Goal: Task Accomplishment & Management: Use online tool/utility

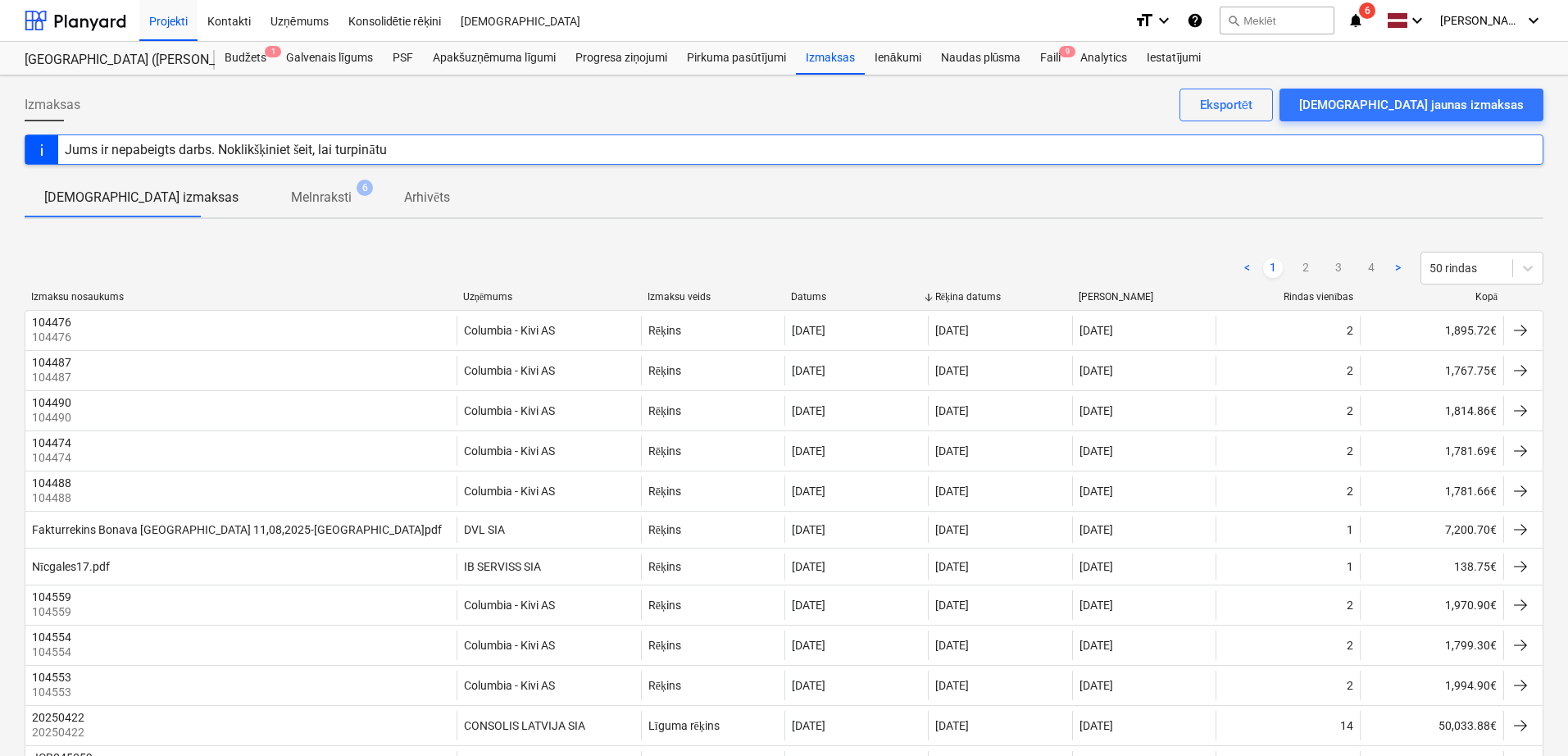
click at [1356, 16] on icon "notifications" at bounding box center [1356, 20] width 16 height 19
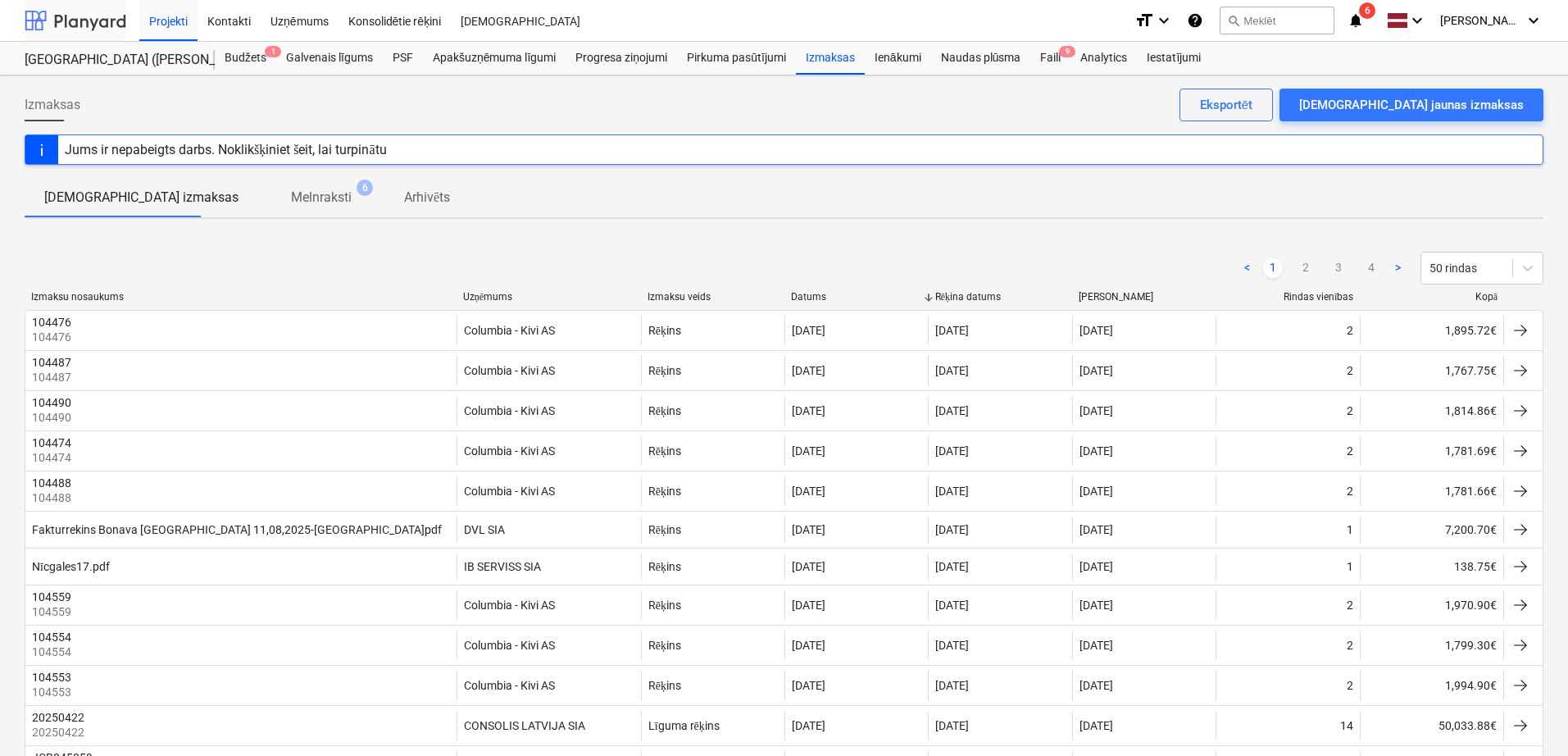
click at [113, 24] on div at bounding box center [75, 20] width 102 height 41
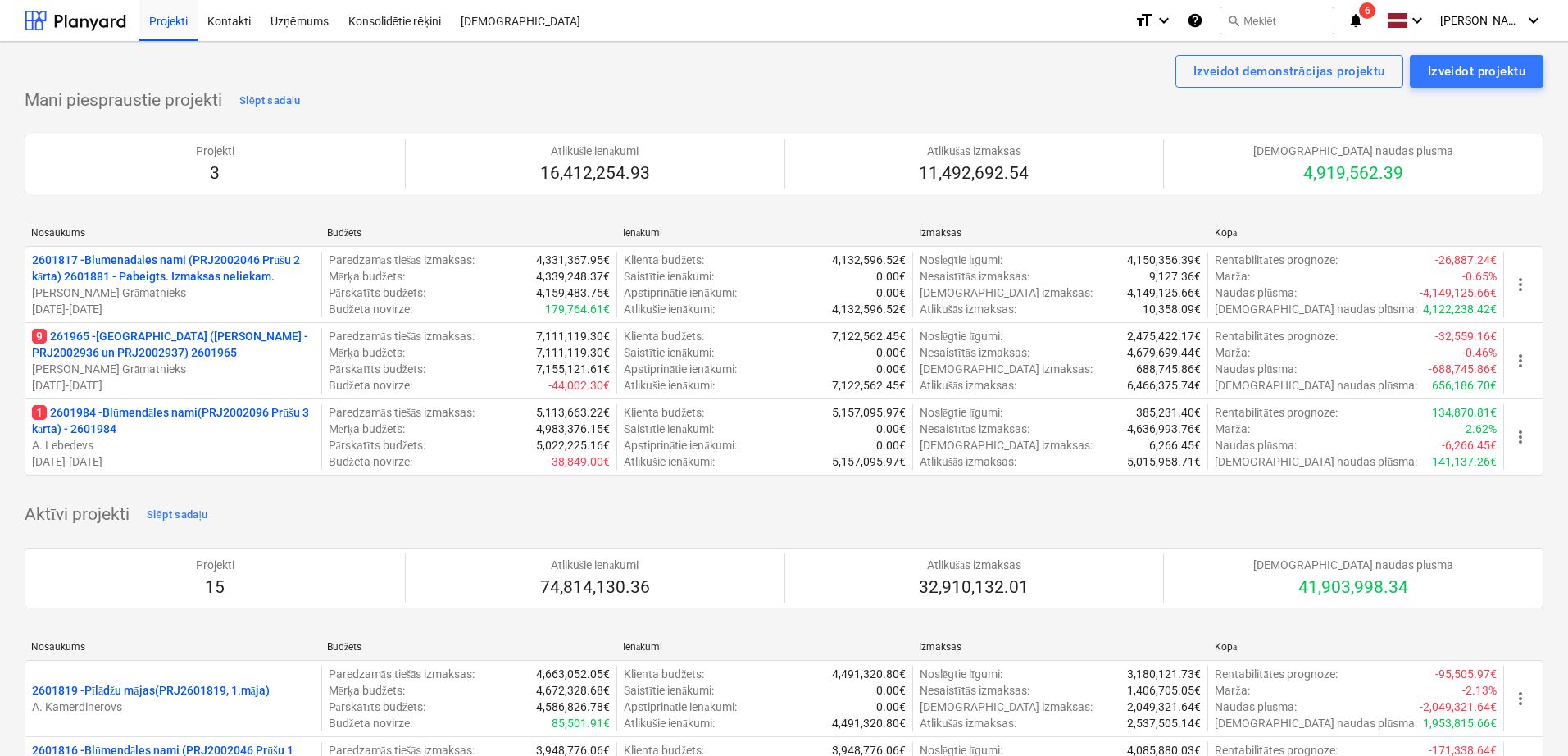
click at [102, 340] on p "9 261965 - [GEOGRAPHIC_DATA] ([PERSON_NAME] - PRJ2002936 un PRJ2002937) 2601965" at bounding box center [173, 344] width 282 height 33
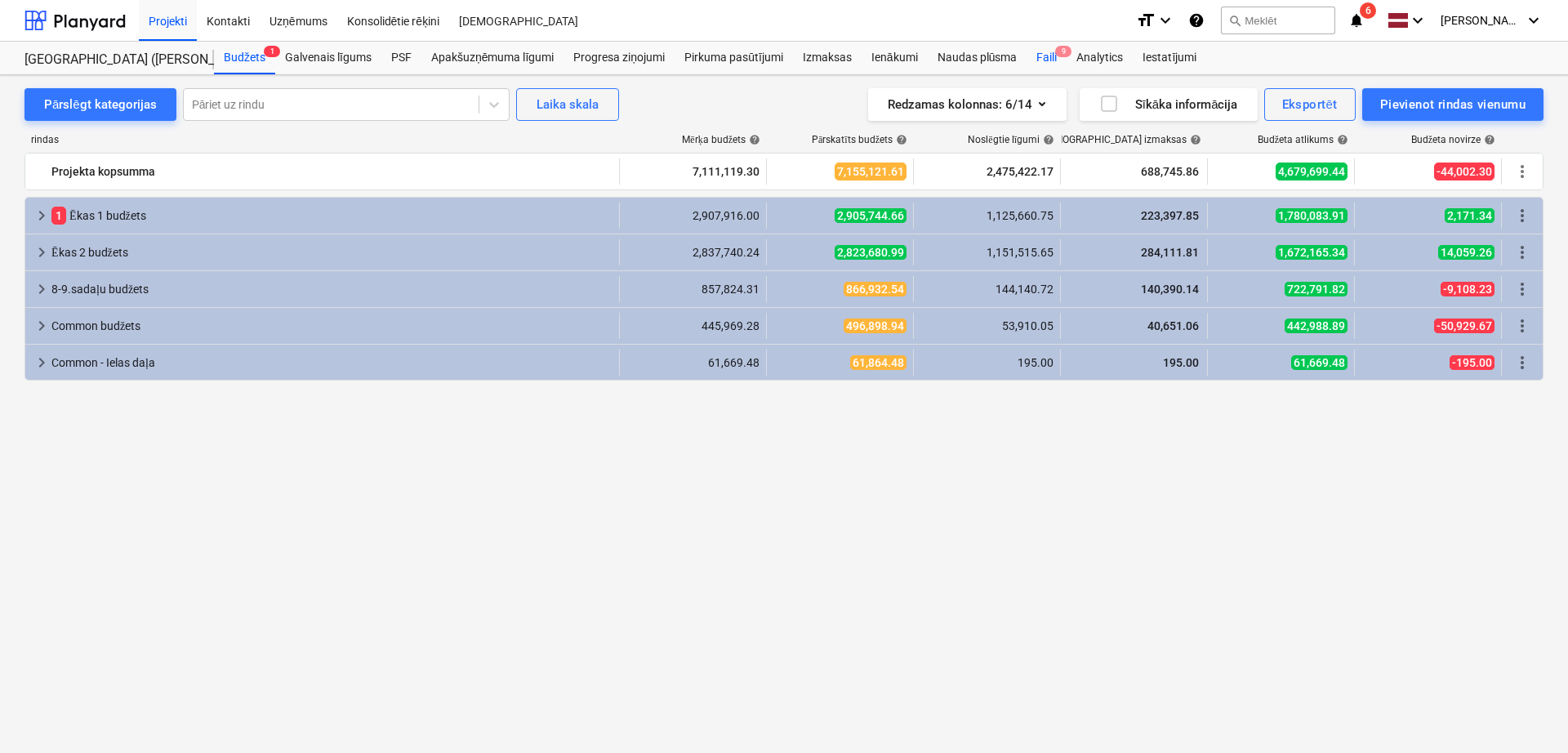
click at [1052, 64] on div "Faili 9" at bounding box center [1046, 58] width 40 height 33
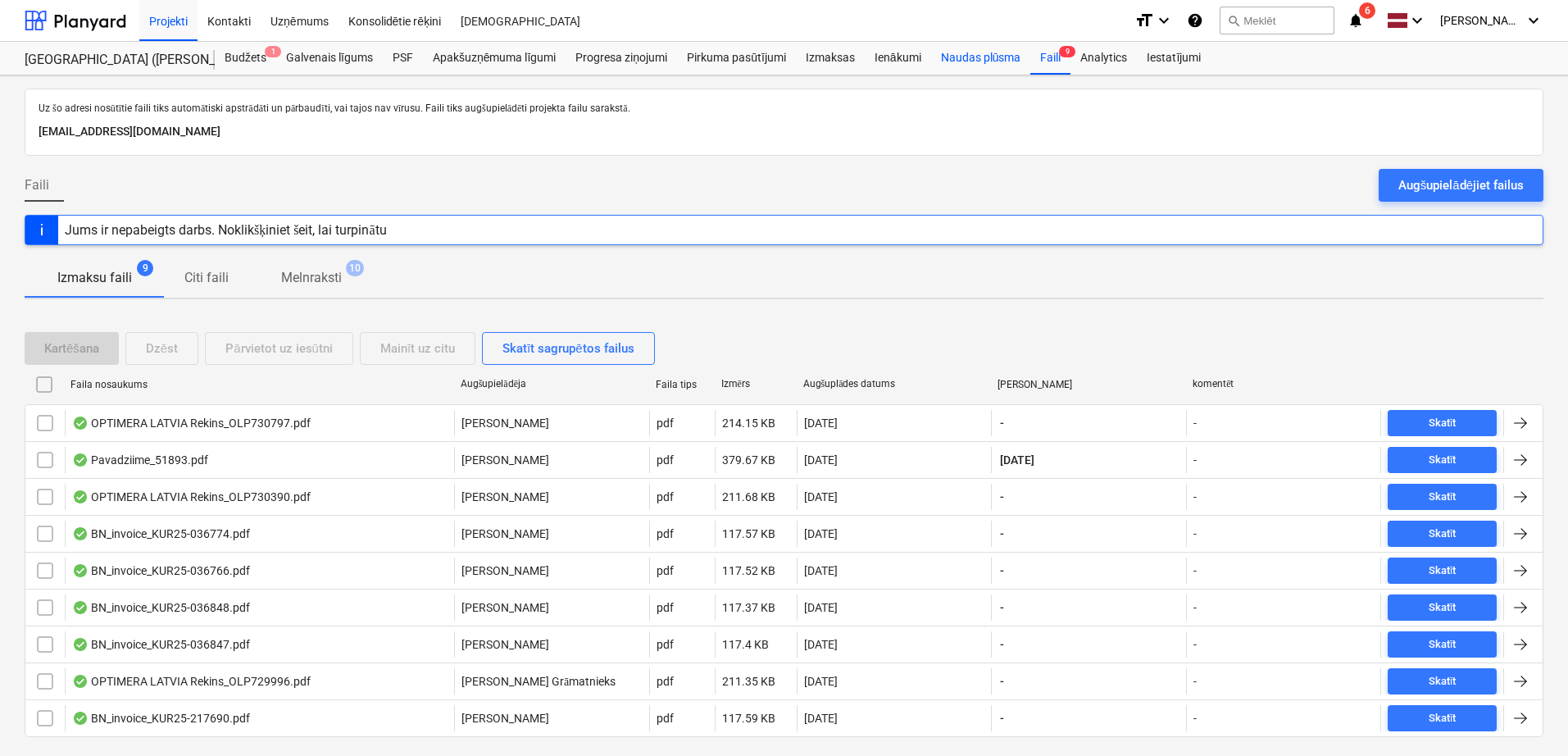
click at [953, 55] on div "Naudas plūsma" at bounding box center [981, 58] width 100 height 33
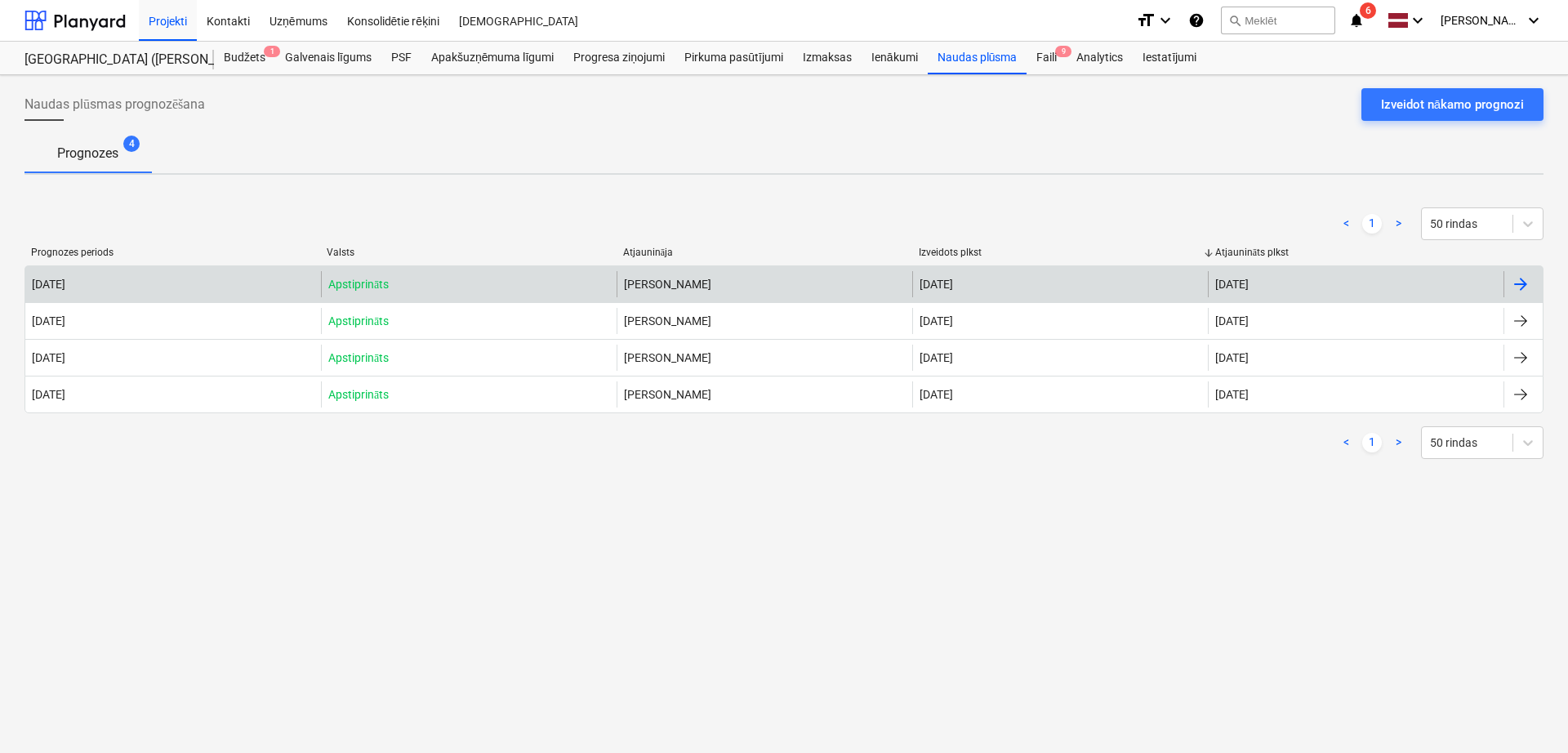
click at [1522, 279] on div at bounding box center [1520, 284] width 19 height 19
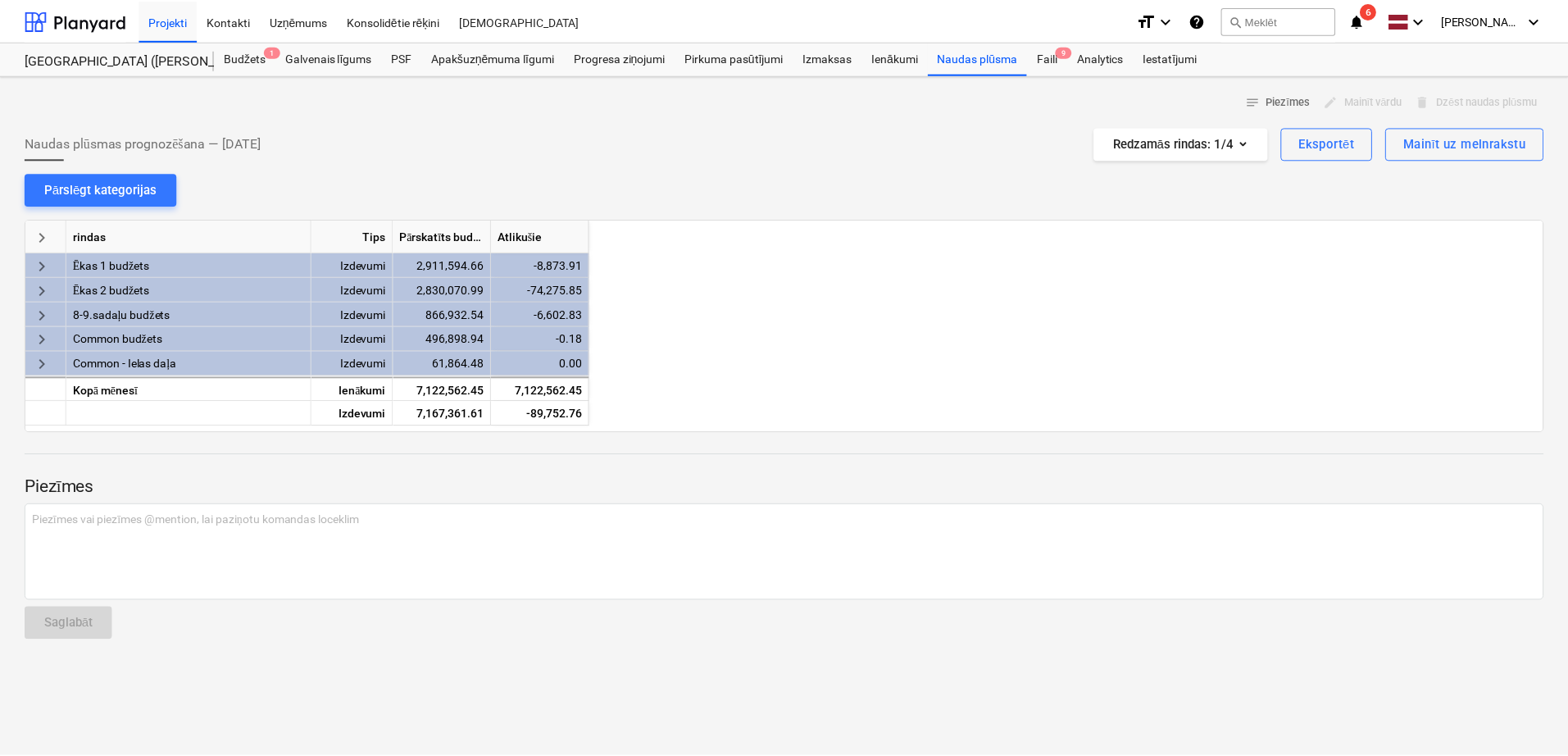
scroll to position [0, 656]
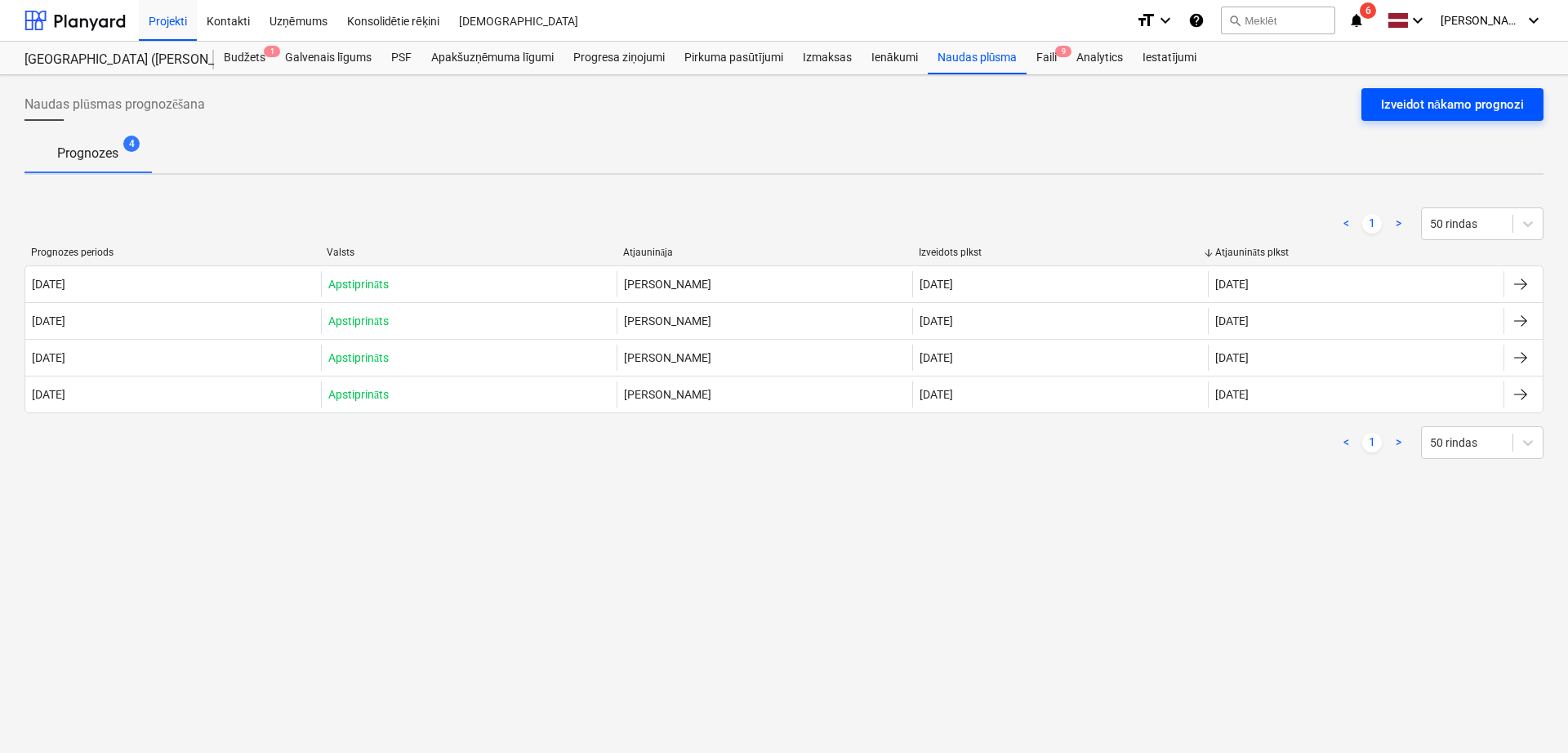
click at [1465, 110] on div "Izveidot nākamo prognozi" at bounding box center [1452, 104] width 143 height 21
click at [969, 63] on div "Naudas plūsma" at bounding box center [978, 58] width 100 height 33
click at [881, 49] on div "Ienākumi" at bounding box center [894, 58] width 66 height 33
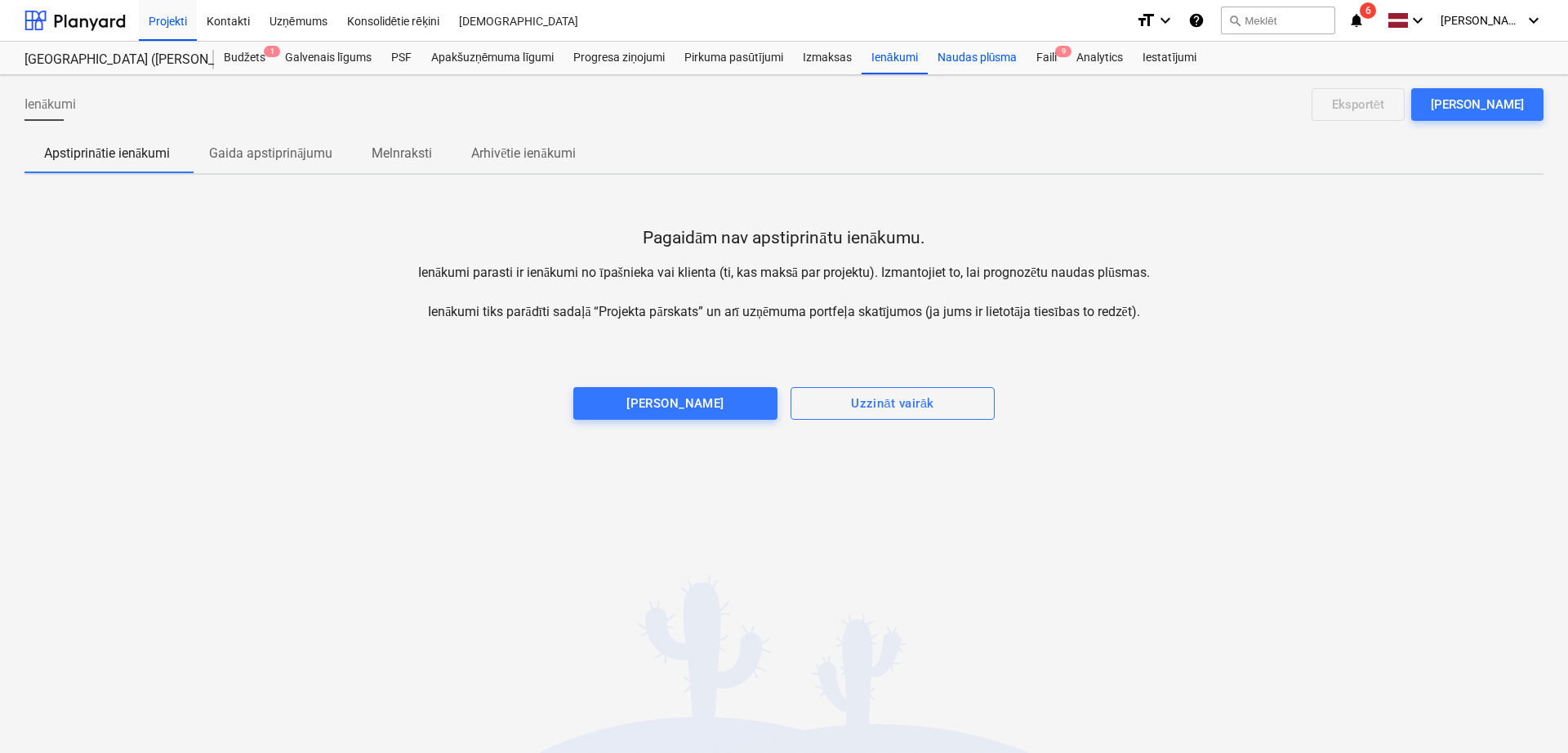
click at [987, 54] on div "Naudas plūsma" at bounding box center [978, 58] width 100 height 33
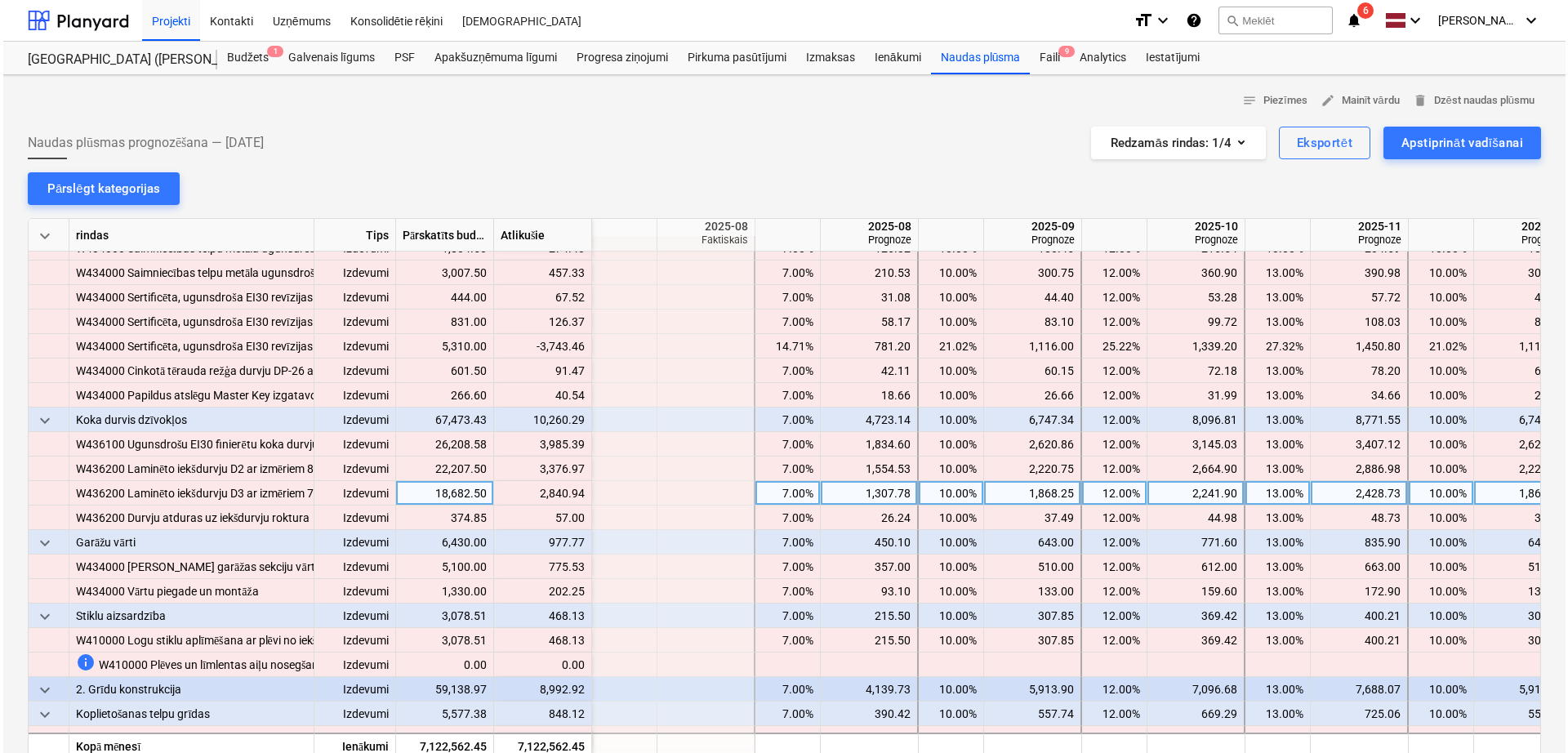
scroll to position [5985, 653]
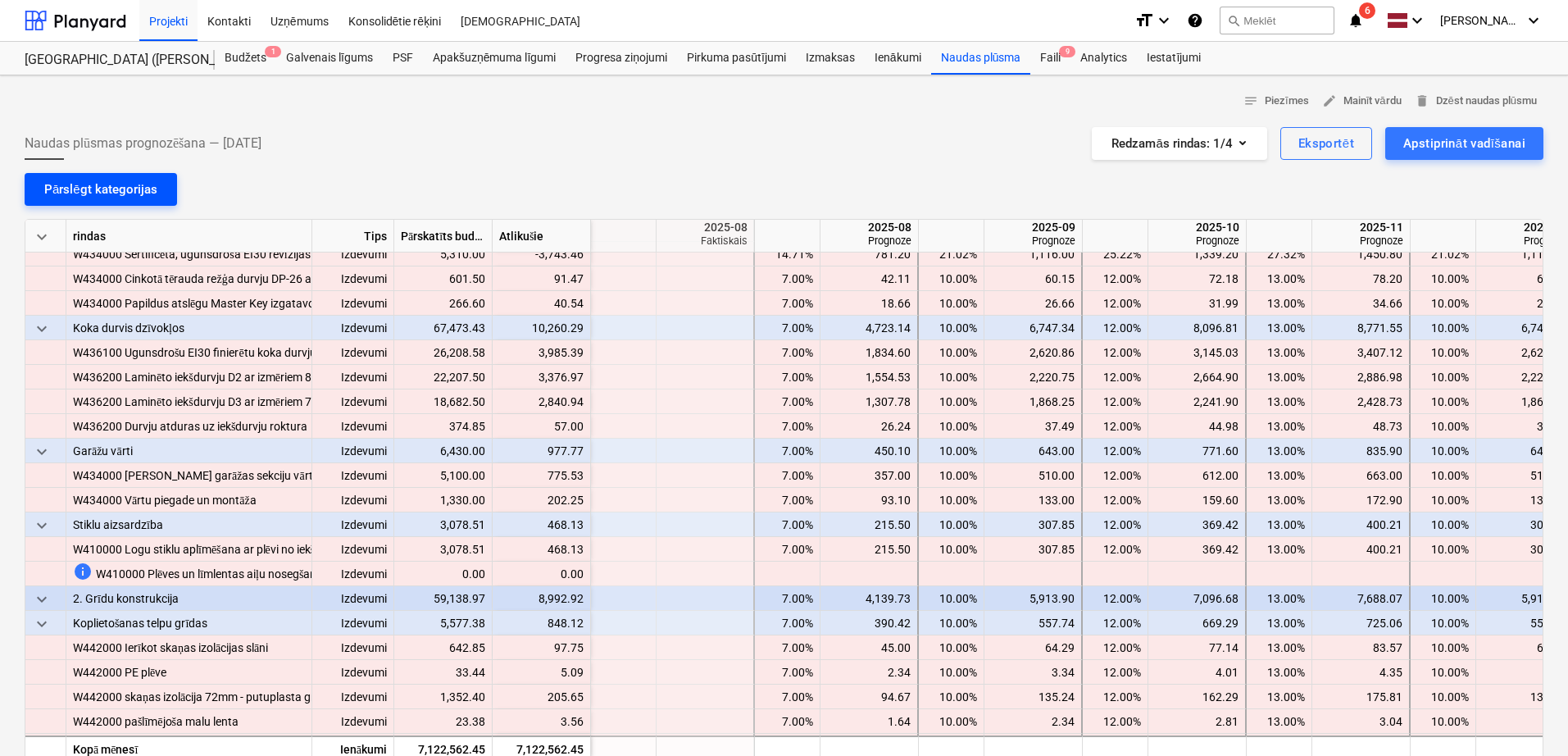
click at [102, 182] on div "Pārslēgt kategorijas" at bounding box center [101, 189] width 113 height 21
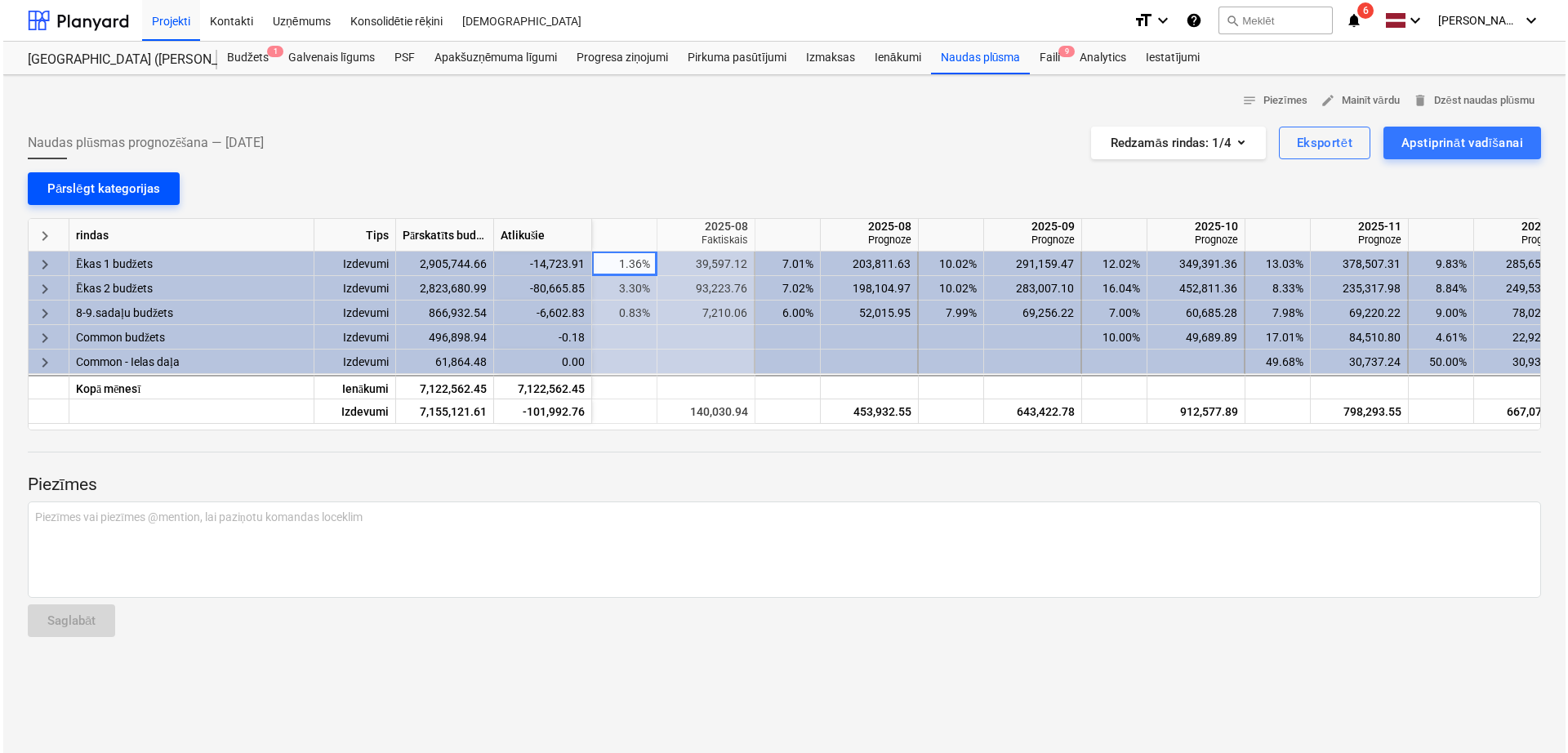
scroll to position [0, 653]
